Goal: Task Accomplishment & Management: Use online tool/utility

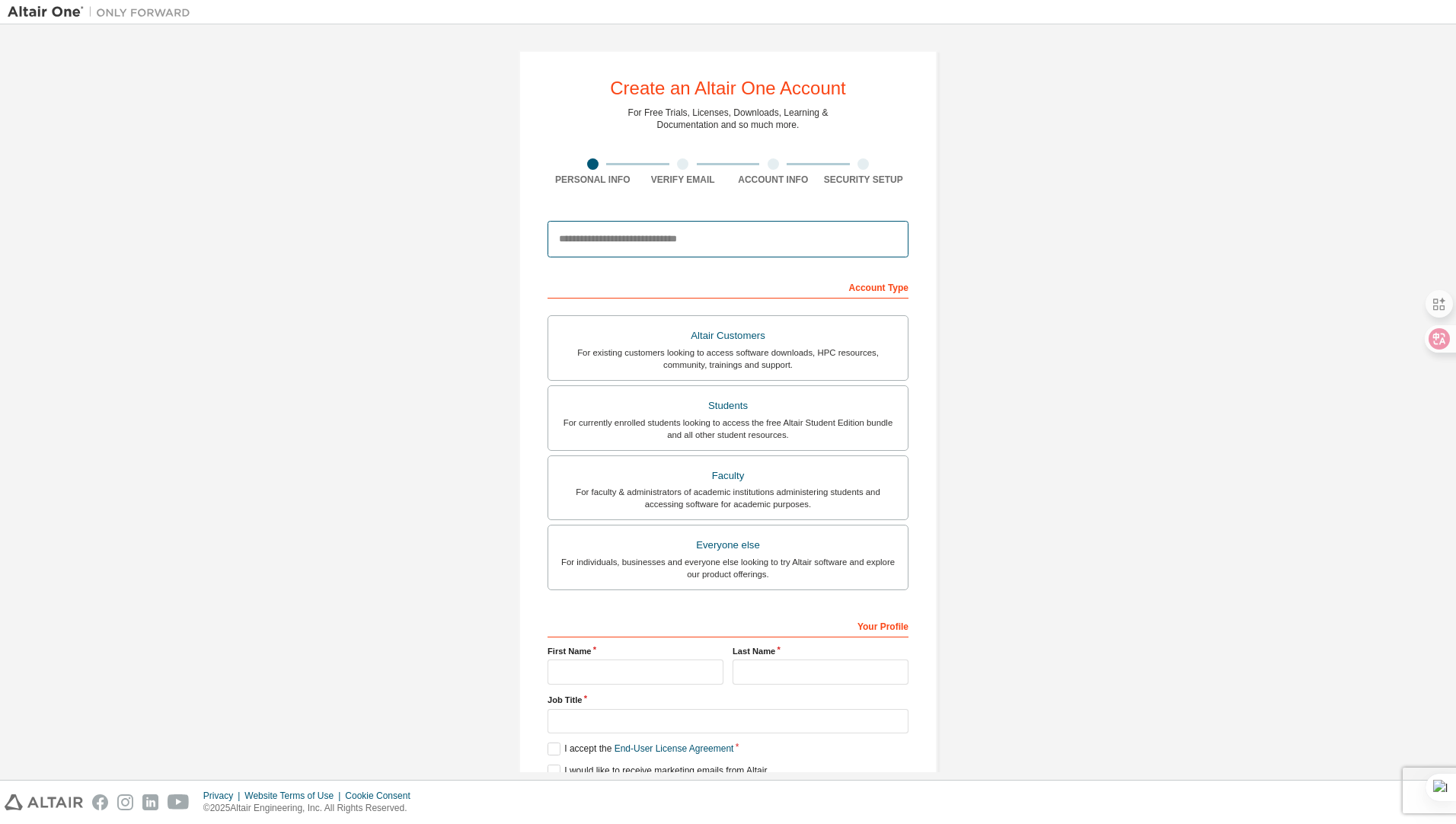
click at [662, 247] on input "email" at bounding box center [728, 239] width 361 height 37
type input "**********"
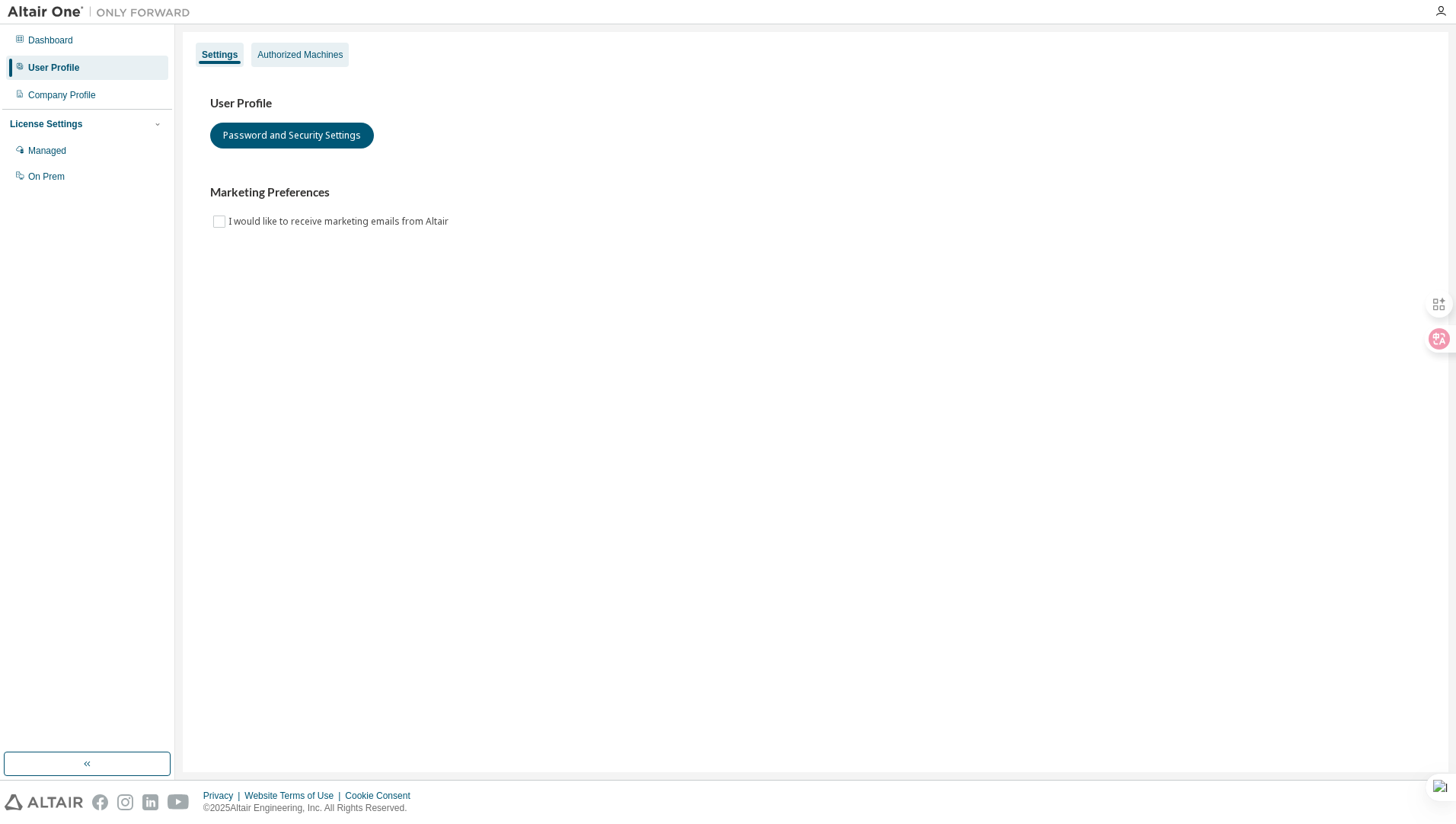
click at [304, 60] on div "Authorized Machines" at bounding box center [300, 54] width 85 height 12
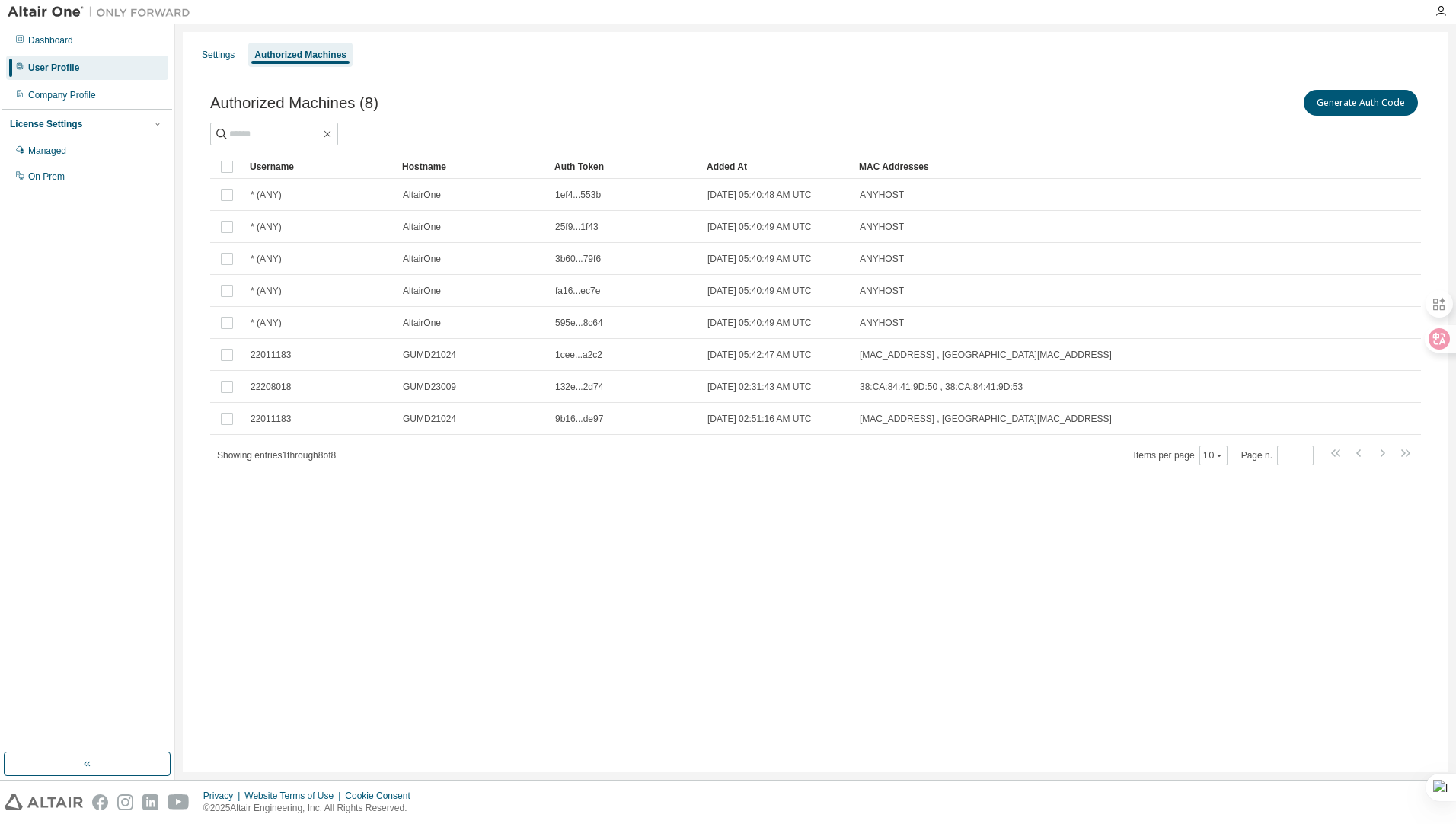
click at [1347, 89] on div "Generate Auth Code" at bounding box center [1117, 103] width 605 height 32
click at [1344, 97] on button "Generate Auth Code" at bounding box center [1360, 103] width 114 height 26
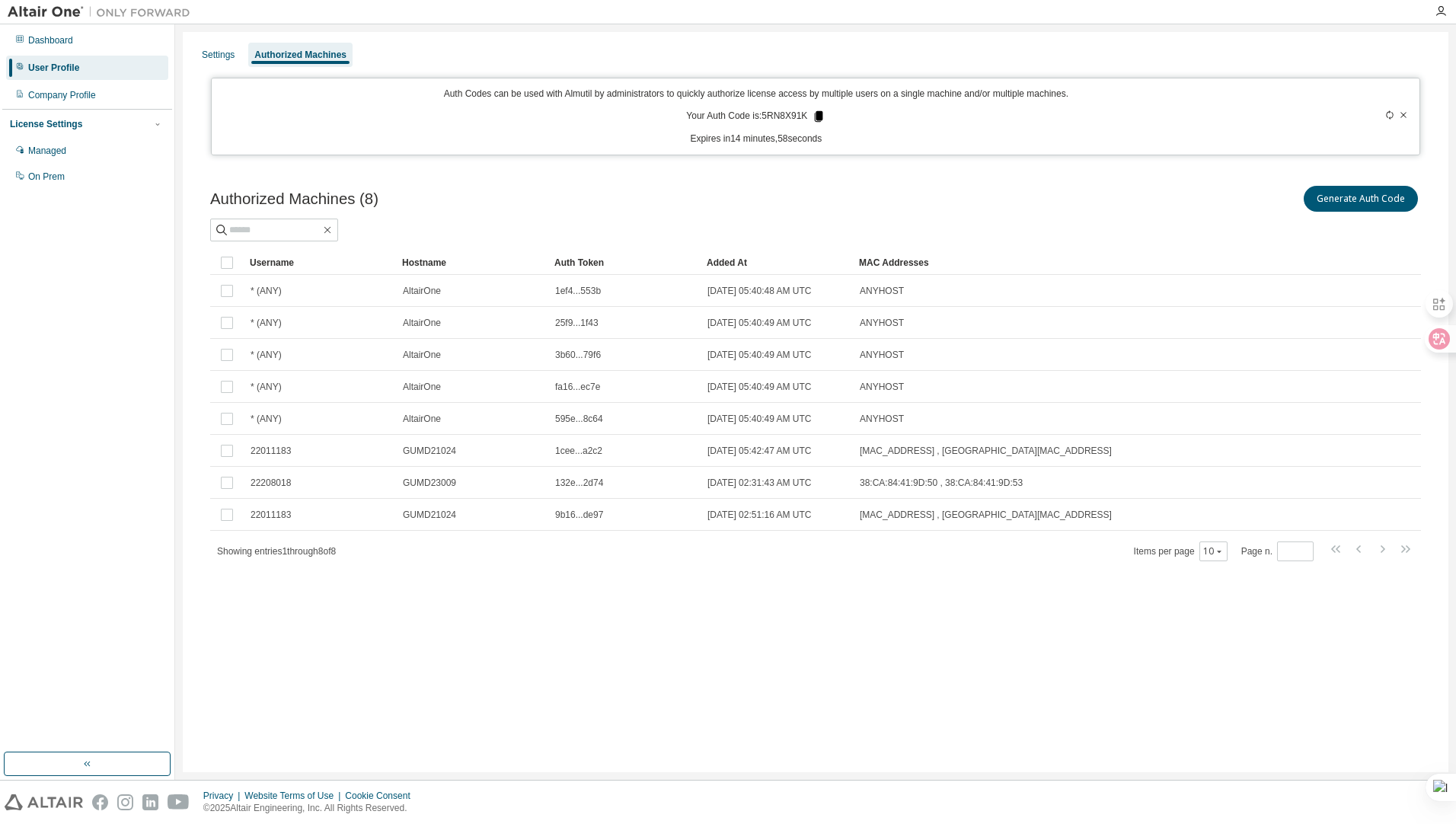
click at [821, 121] on icon at bounding box center [819, 116] width 8 height 11
click at [1044, 220] on div at bounding box center [815, 230] width 1211 height 23
